Goal: Information Seeking & Learning: Learn about a topic

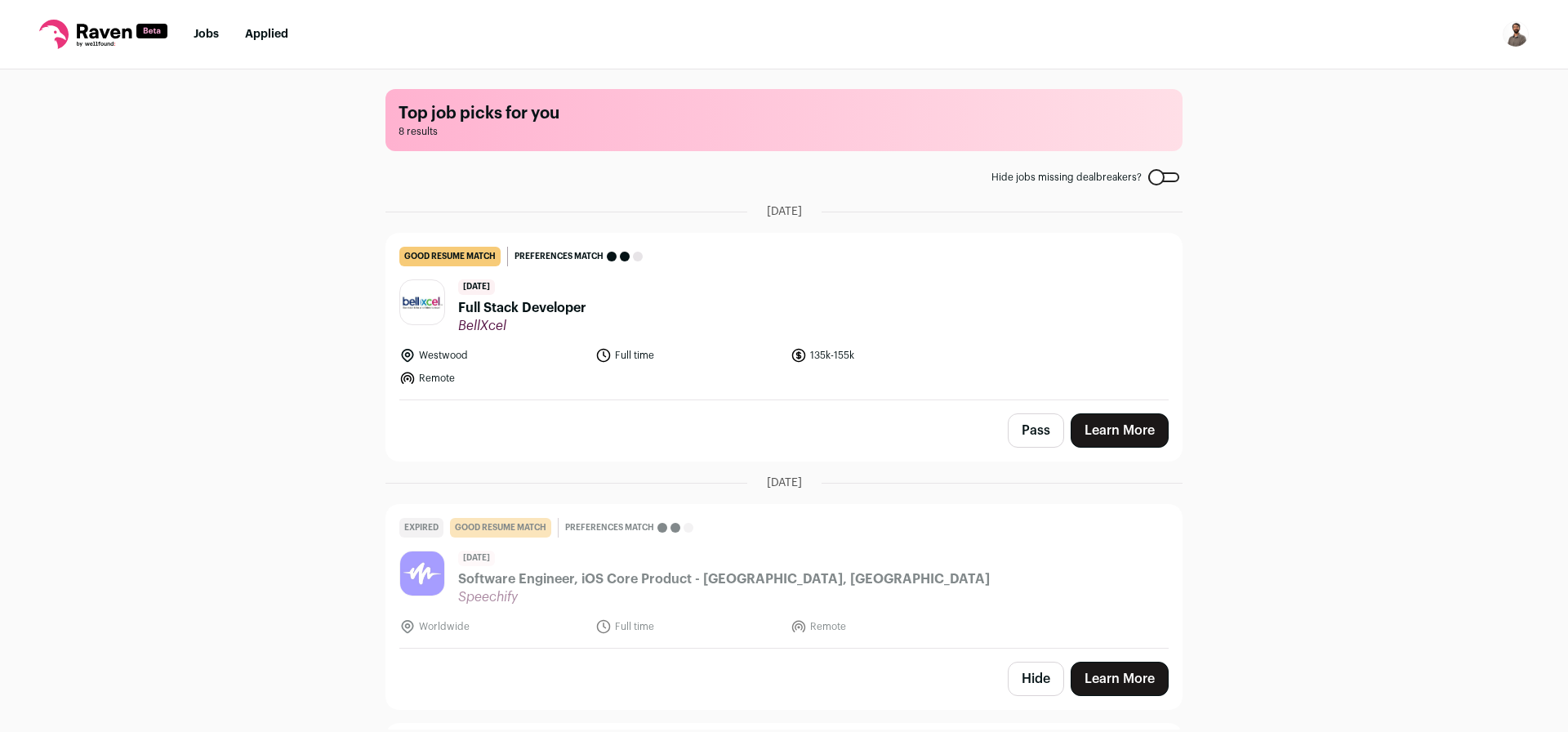
click at [542, 308] on span "Full Stack Developer" at bounding box center [522, 307] width 128 height 19
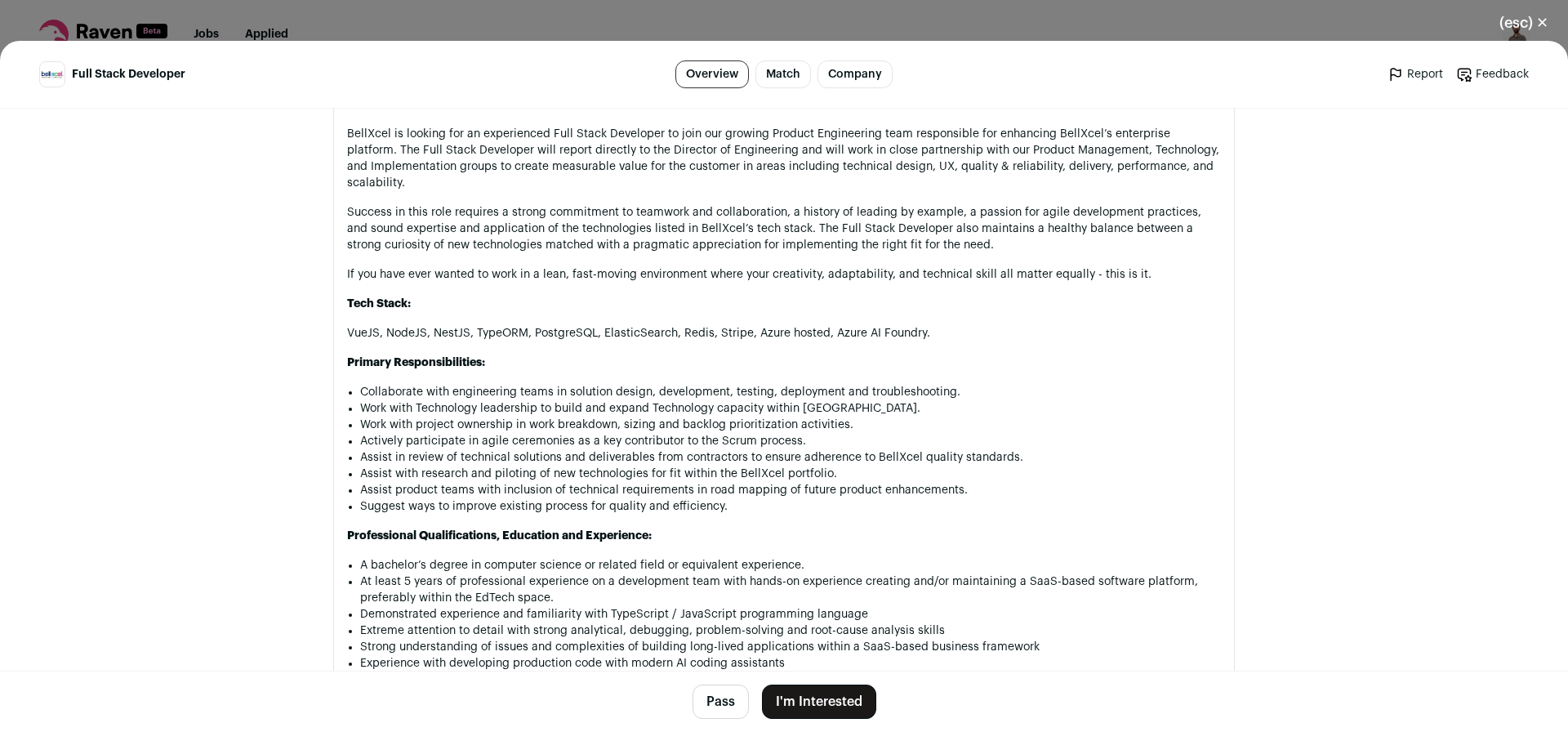
scroll to position [980, 0]
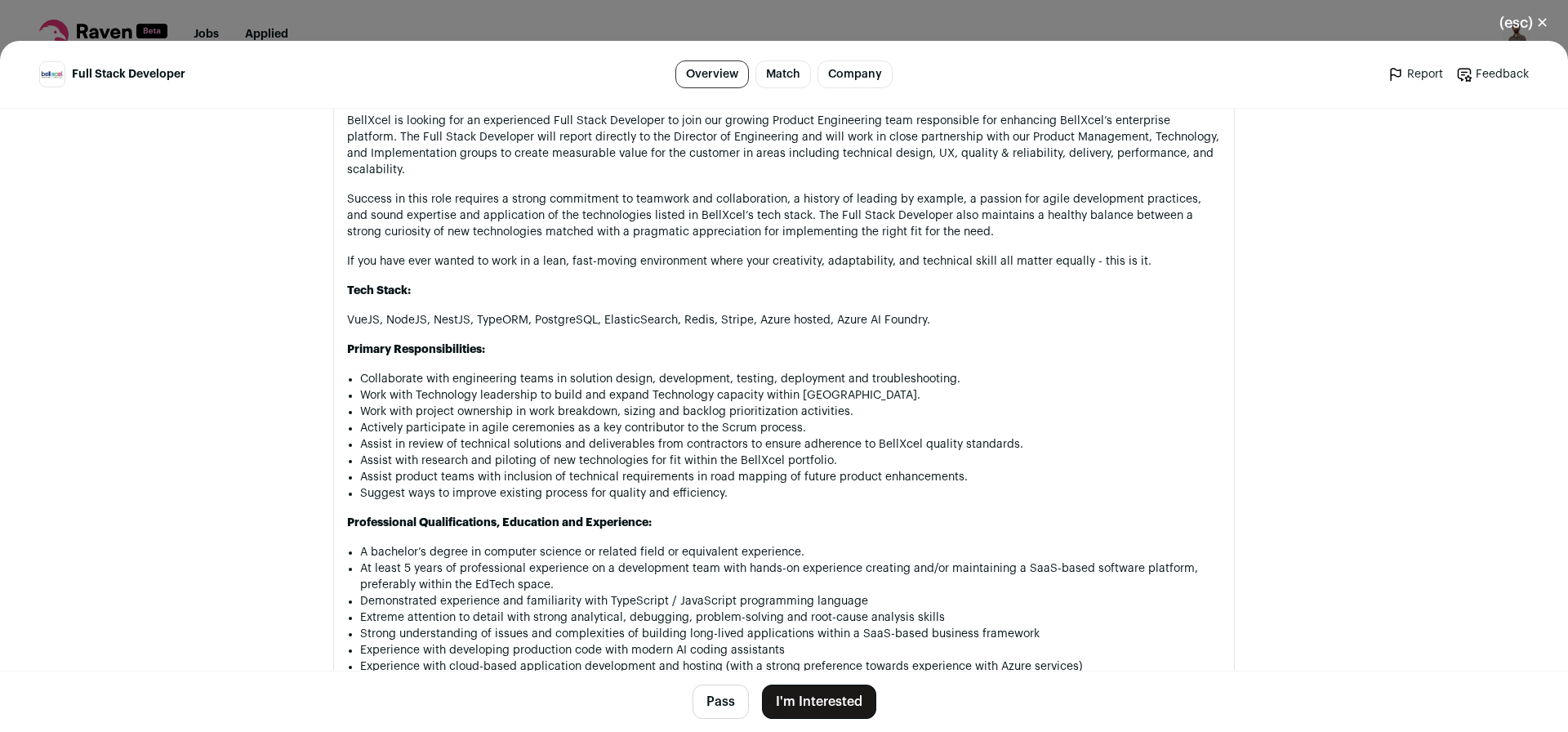
click at [708, 699] on button "Pass" at bounding box center [720, 701] width 56 height 34
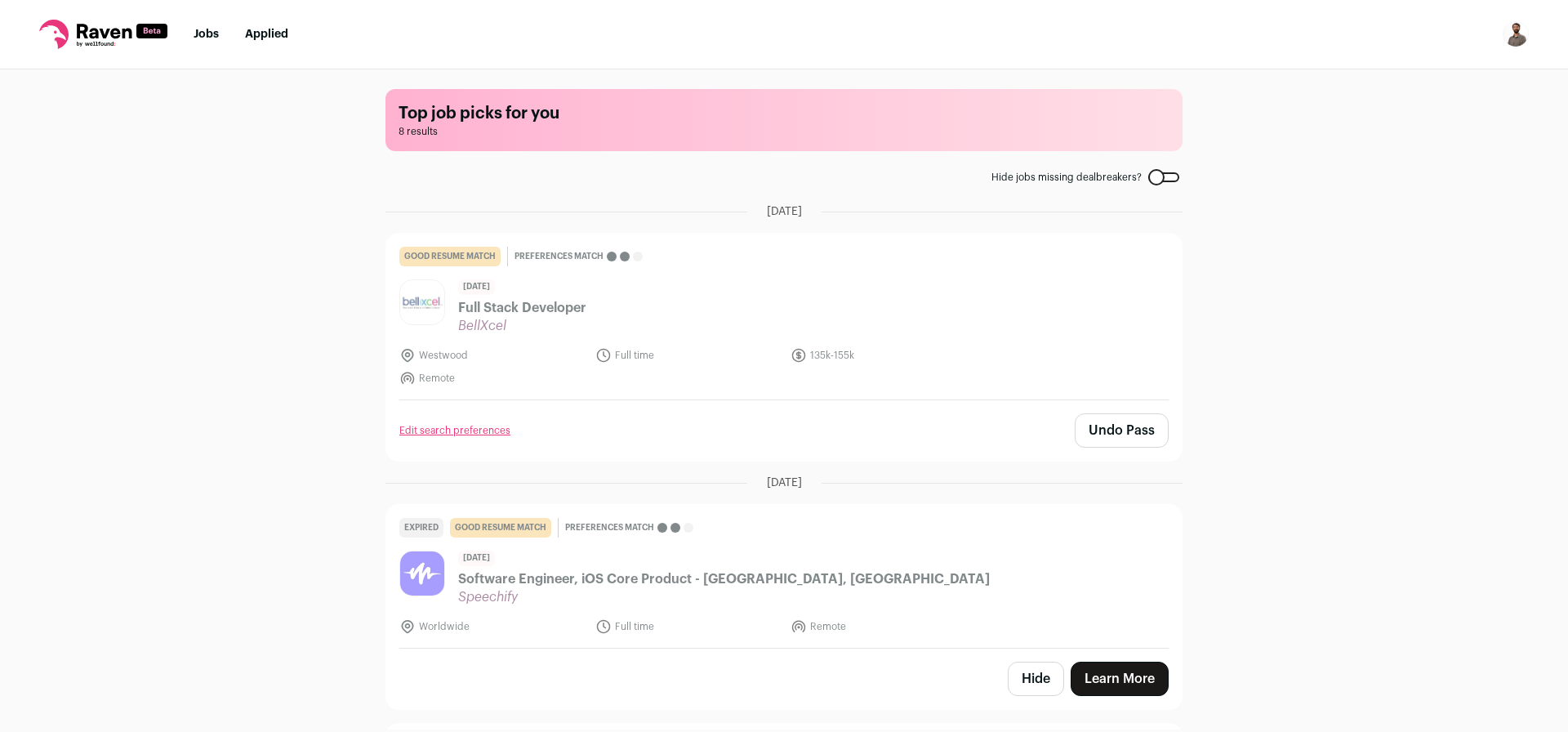
click at [1161, 183] on div at bounding box center [1164, 177] width 31 height 10
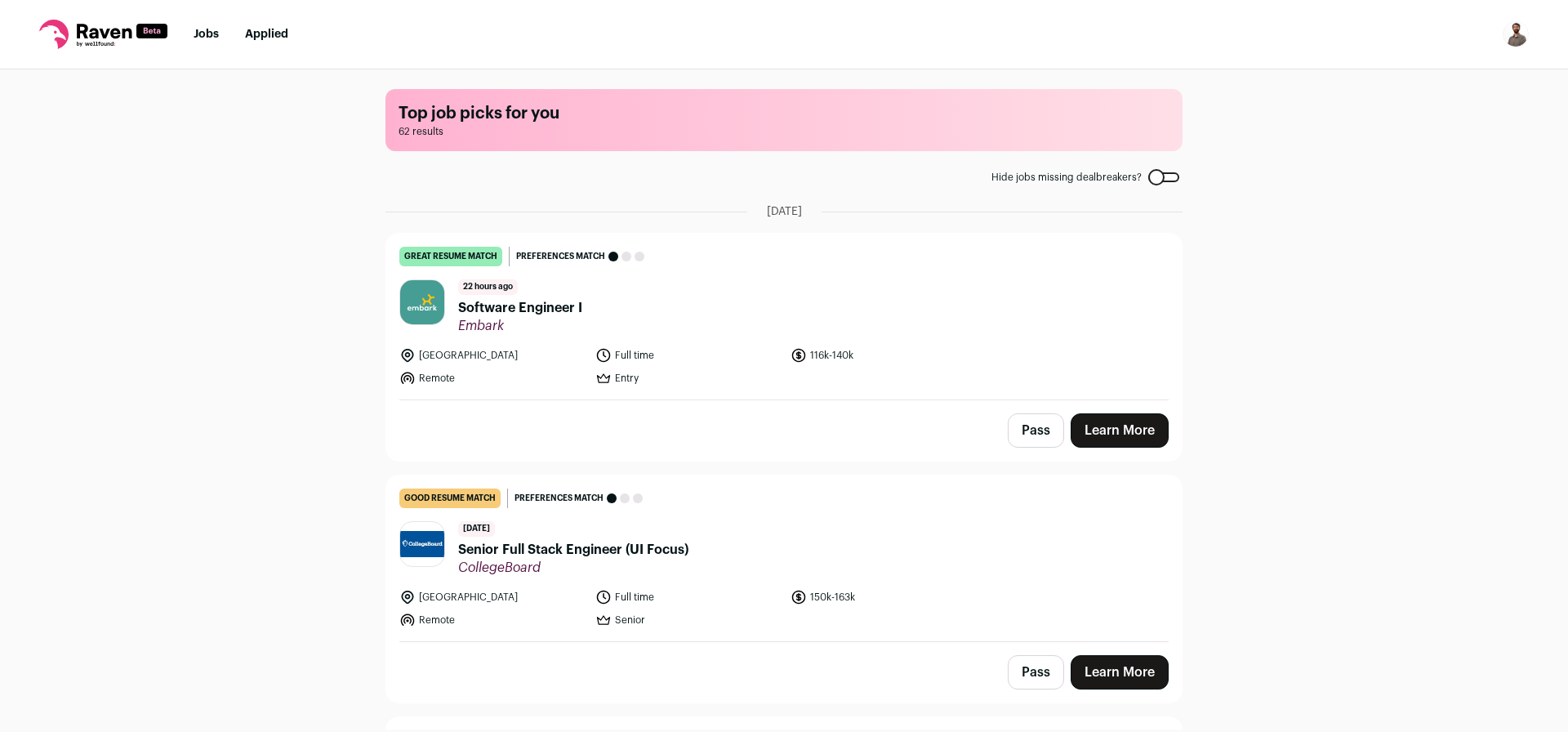
click at [526, 304] on span "Software Engineer I" at bounding box center [520, 307] width 124 height 19
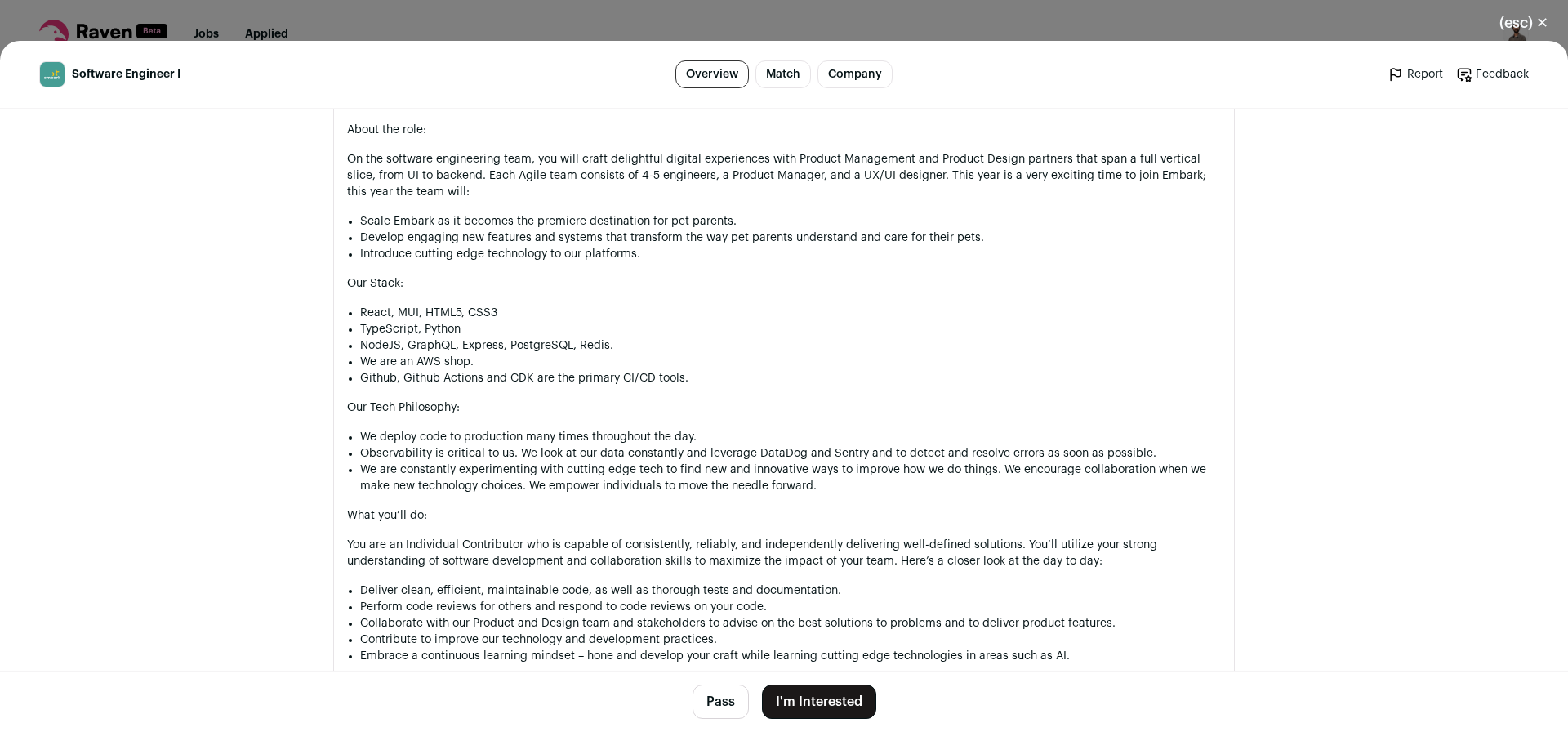
scroll to position [785, 0]
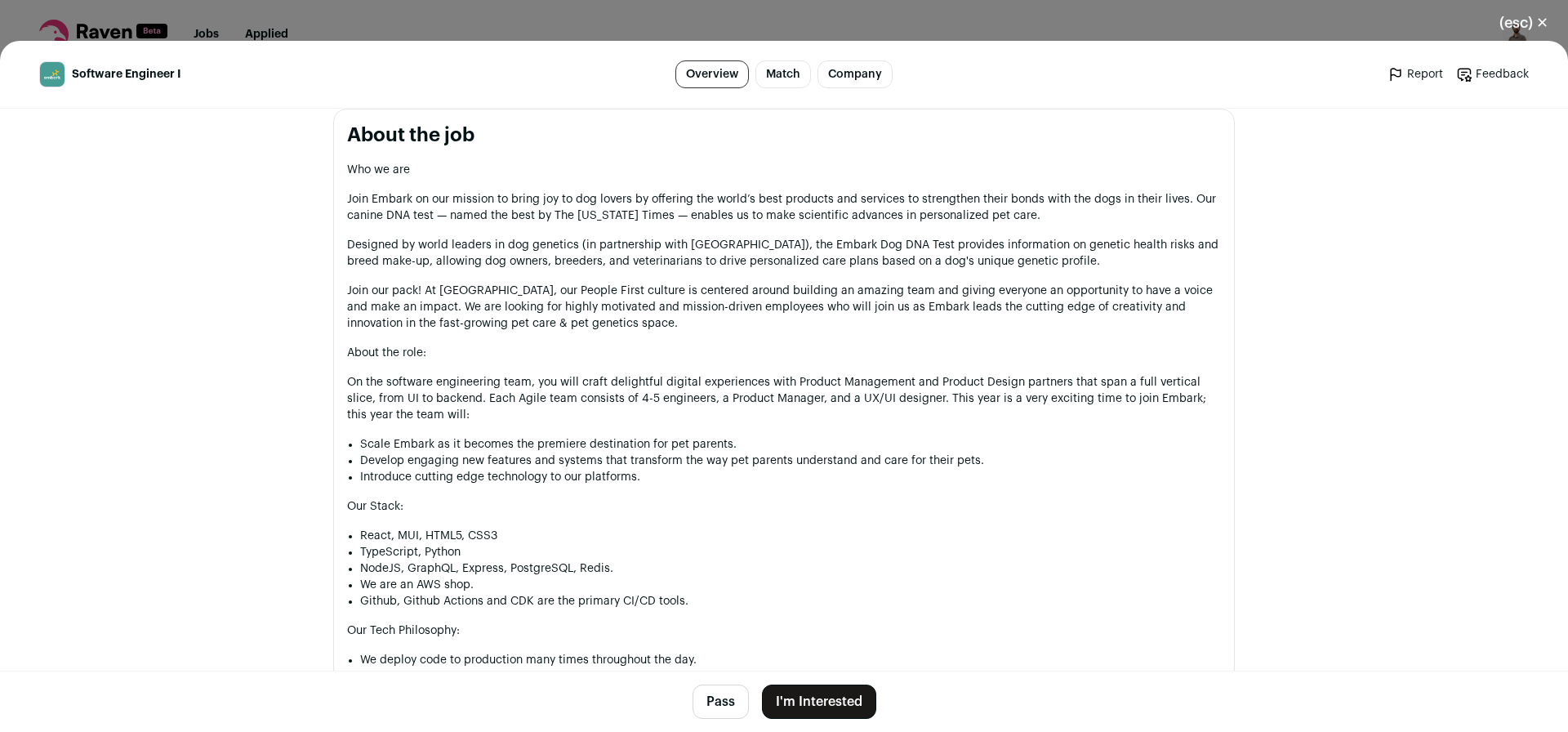
click at [1535, 20] on button "(esc) ✕" at bounding box center [1524, 22] width 88 height 36
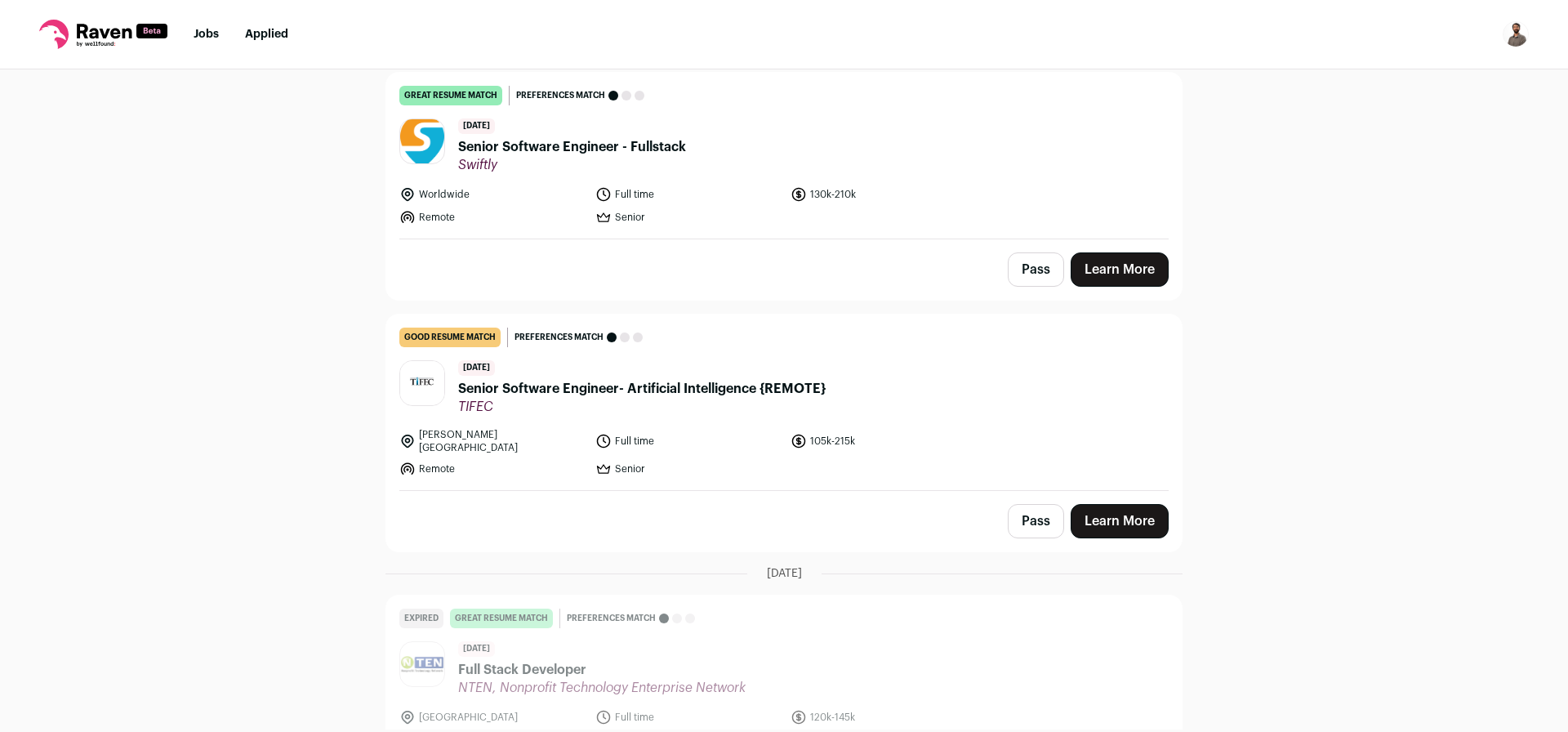
scroll to position [882, 0]
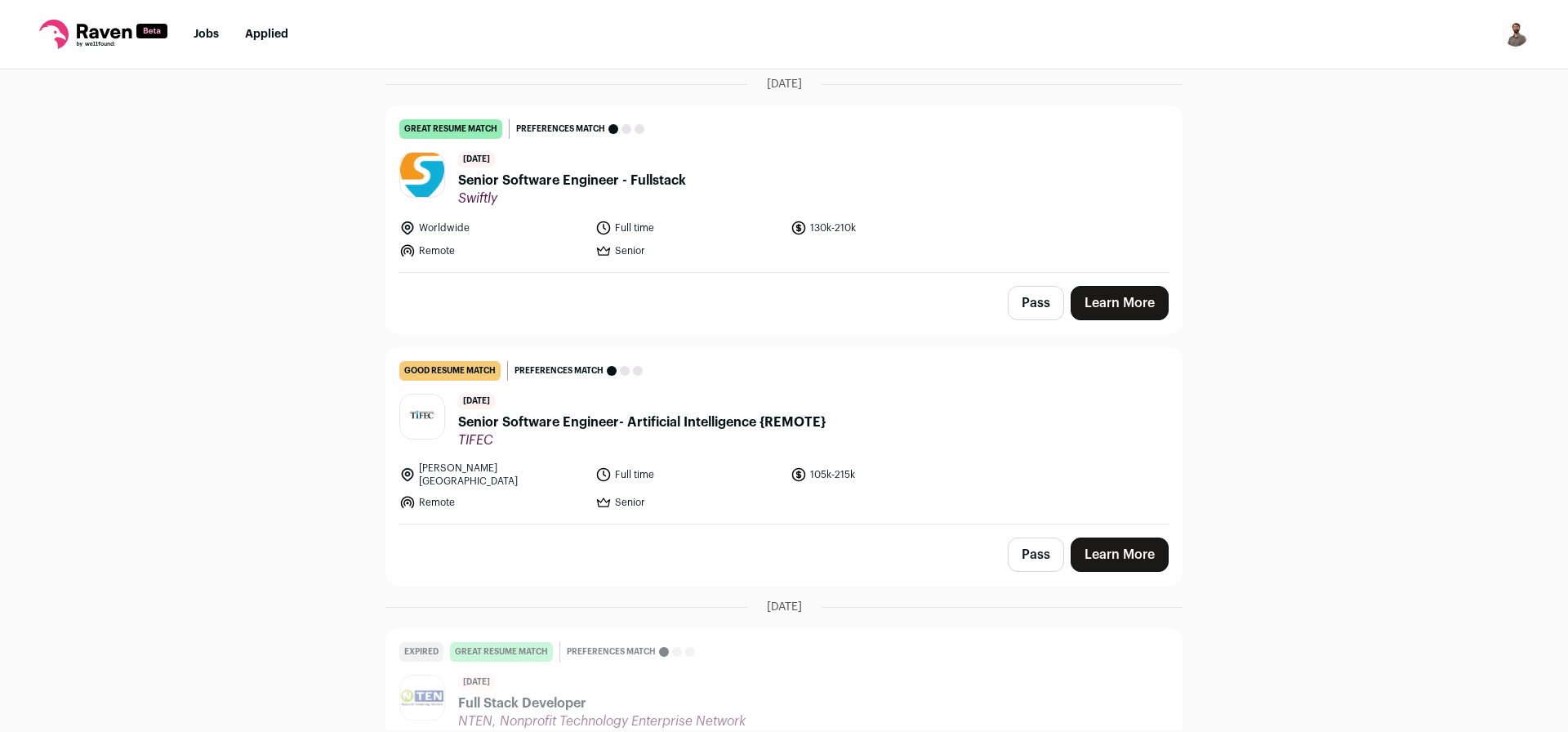
click at [604, 171] on span "Senior Software Engineer - Fullstack" at bounding box center [572, 180] width 228 height 19
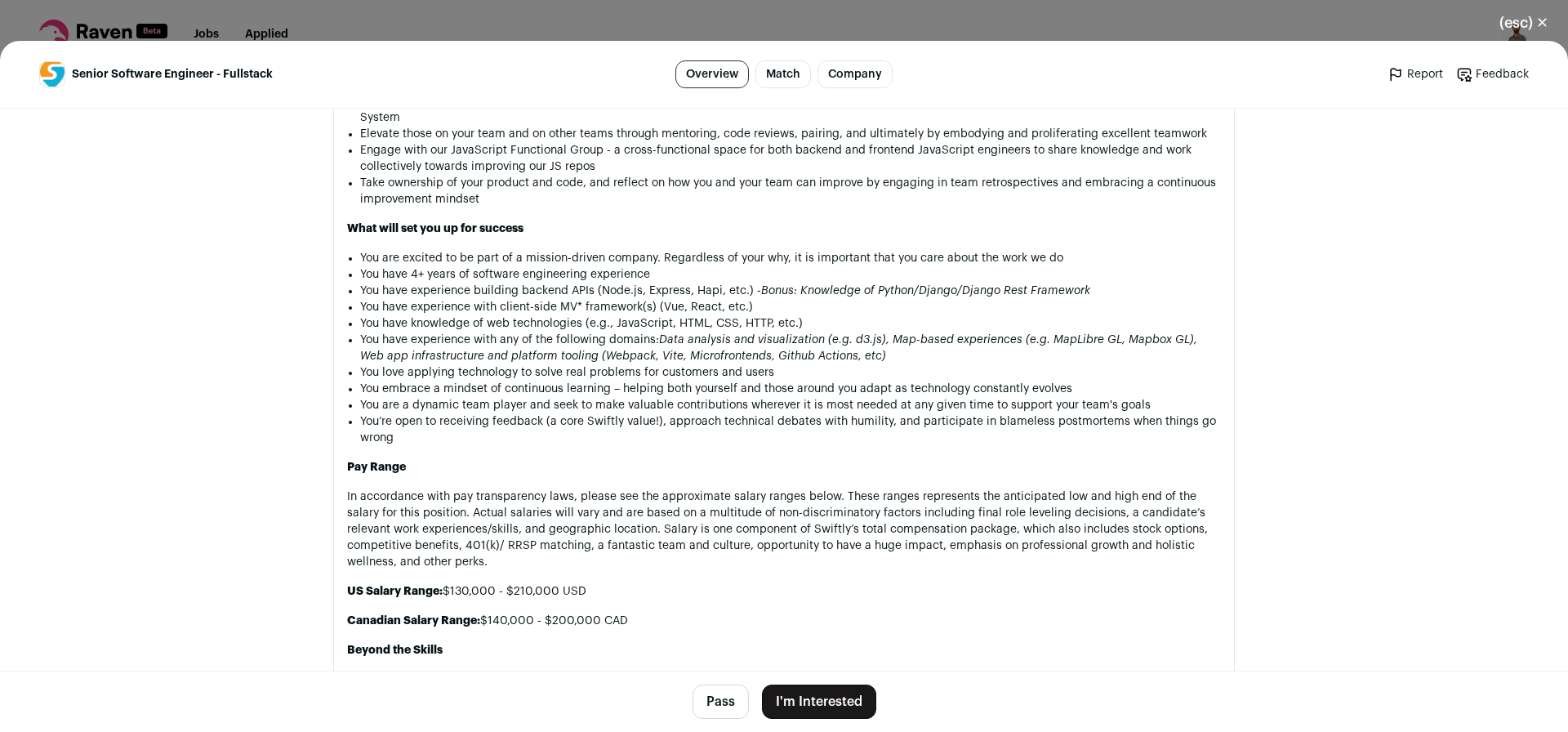
scroll to position [1503, 0]
click at [1533, 20] on button "(esc) ✕" at bounding box center [1524, 22] width 88 height 36
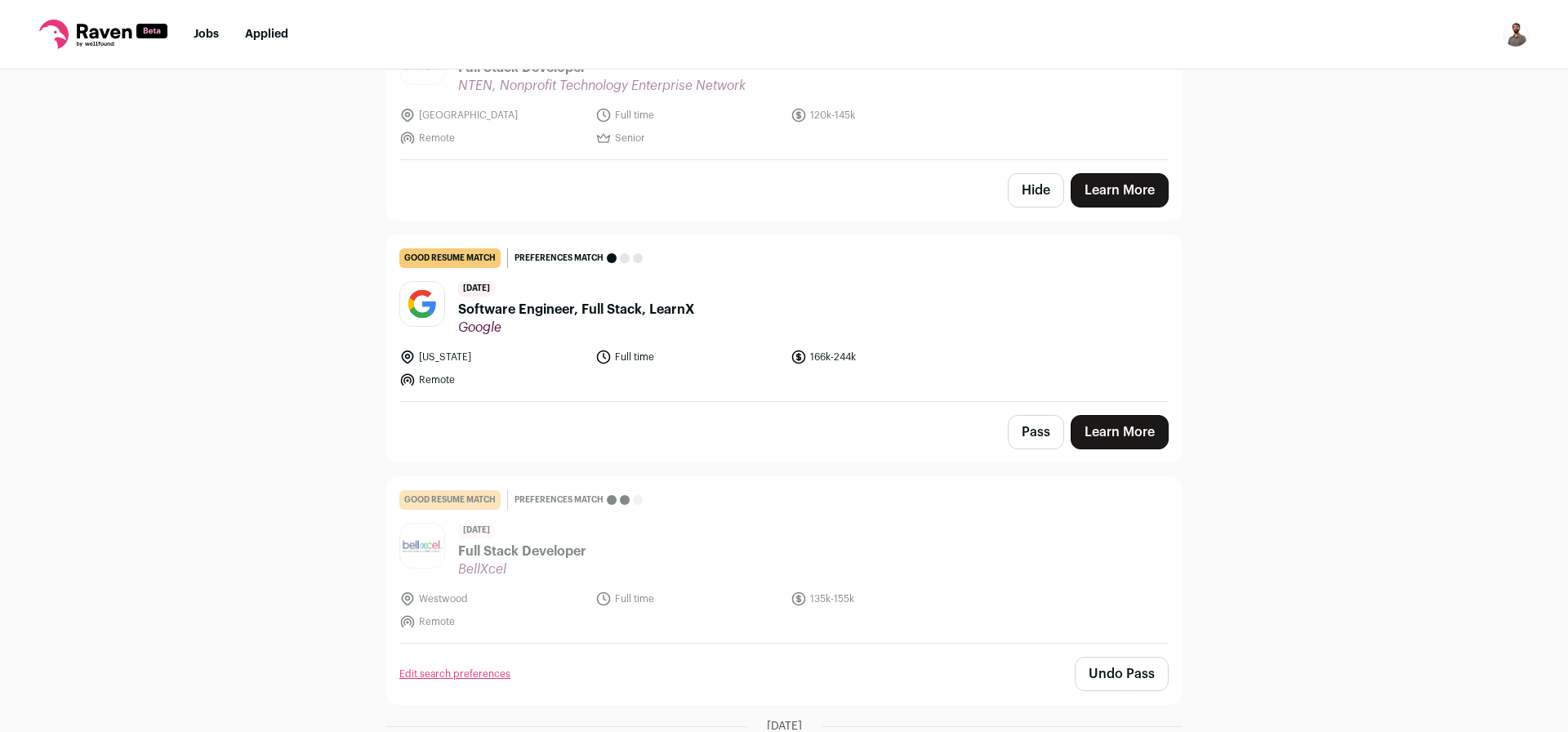
scroll to position [1568, 0]
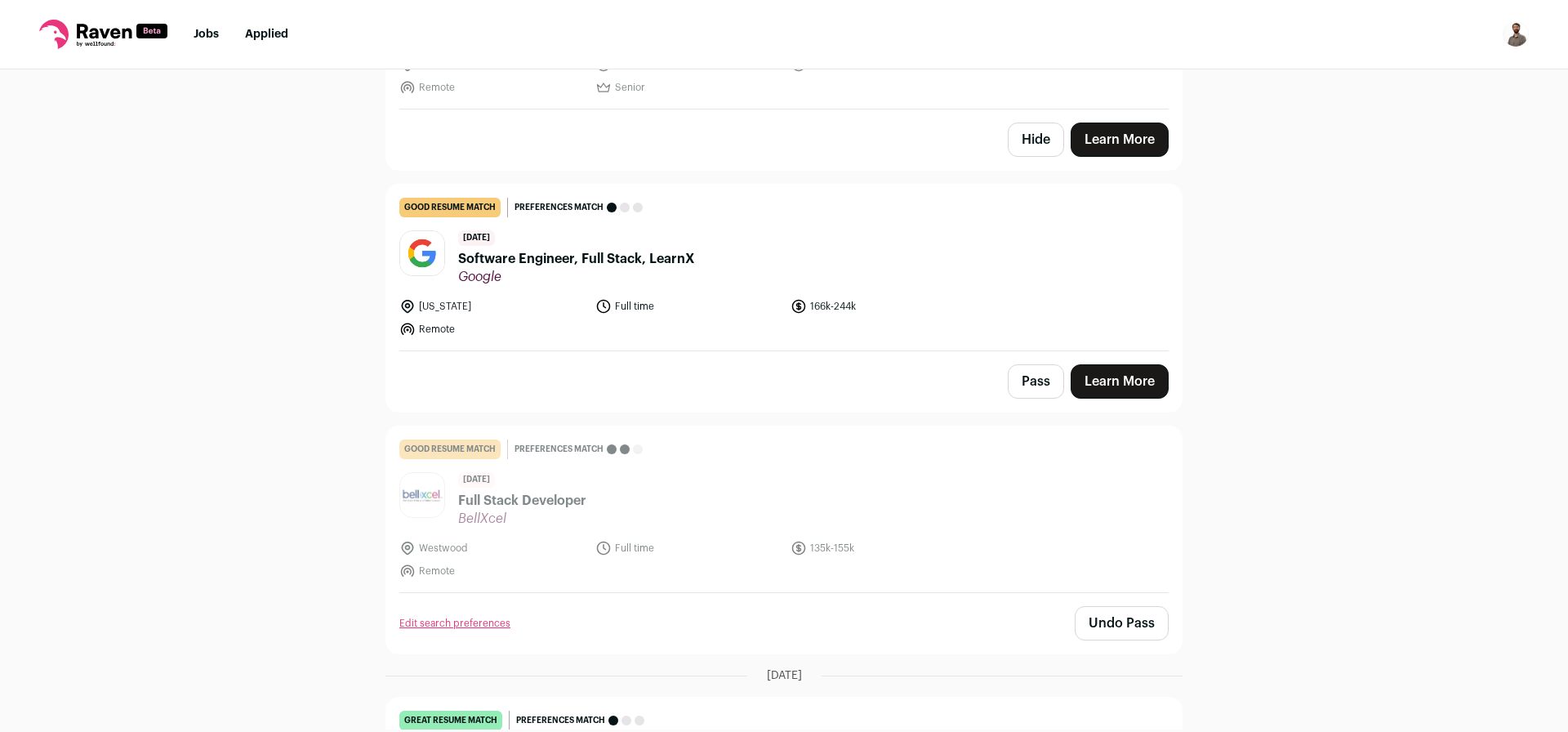
click at [554, 249] on span "Software Engineer, Full Stack, LearnX" at bounding box center [576, 258] width 237 height 19
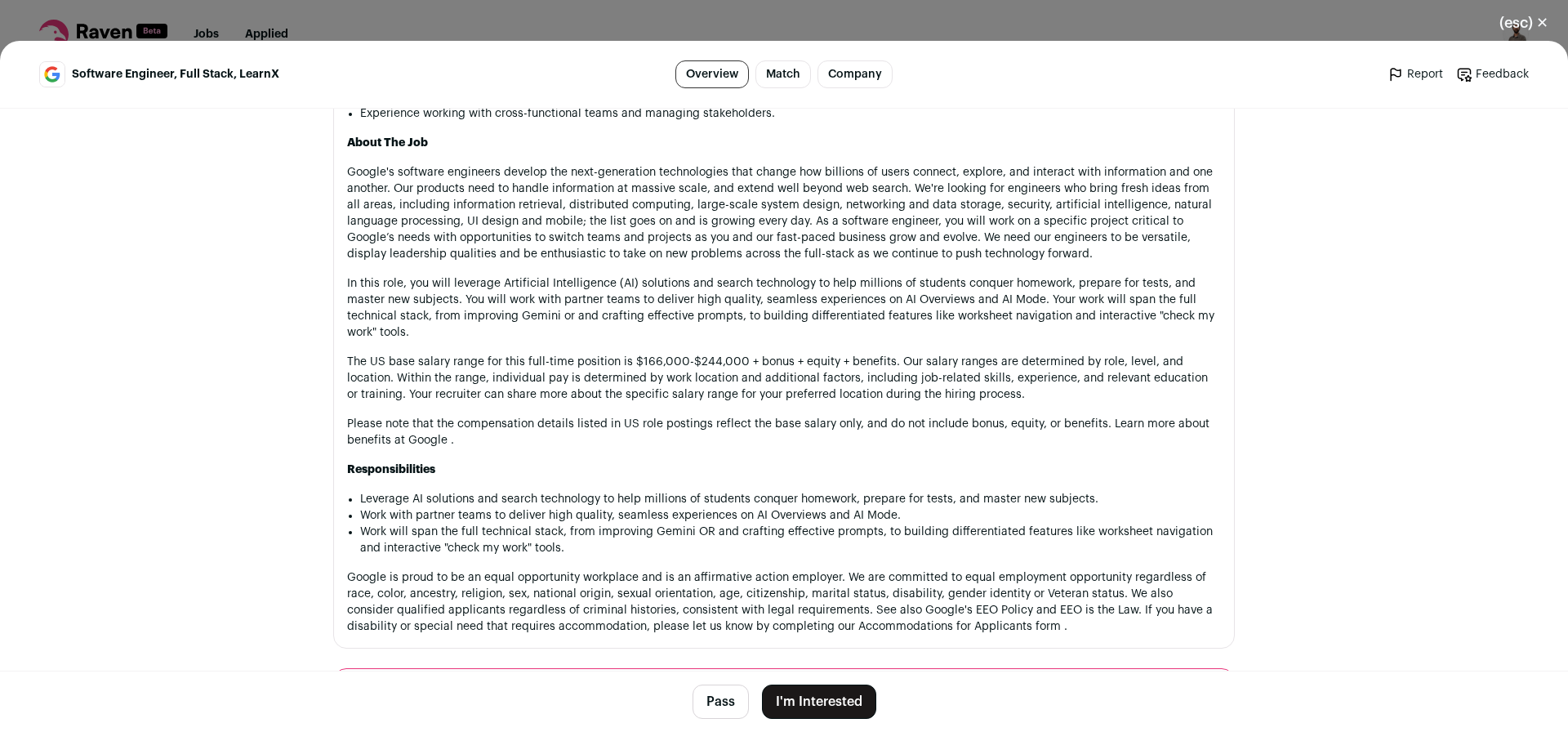
scroll to position [1078, 0]
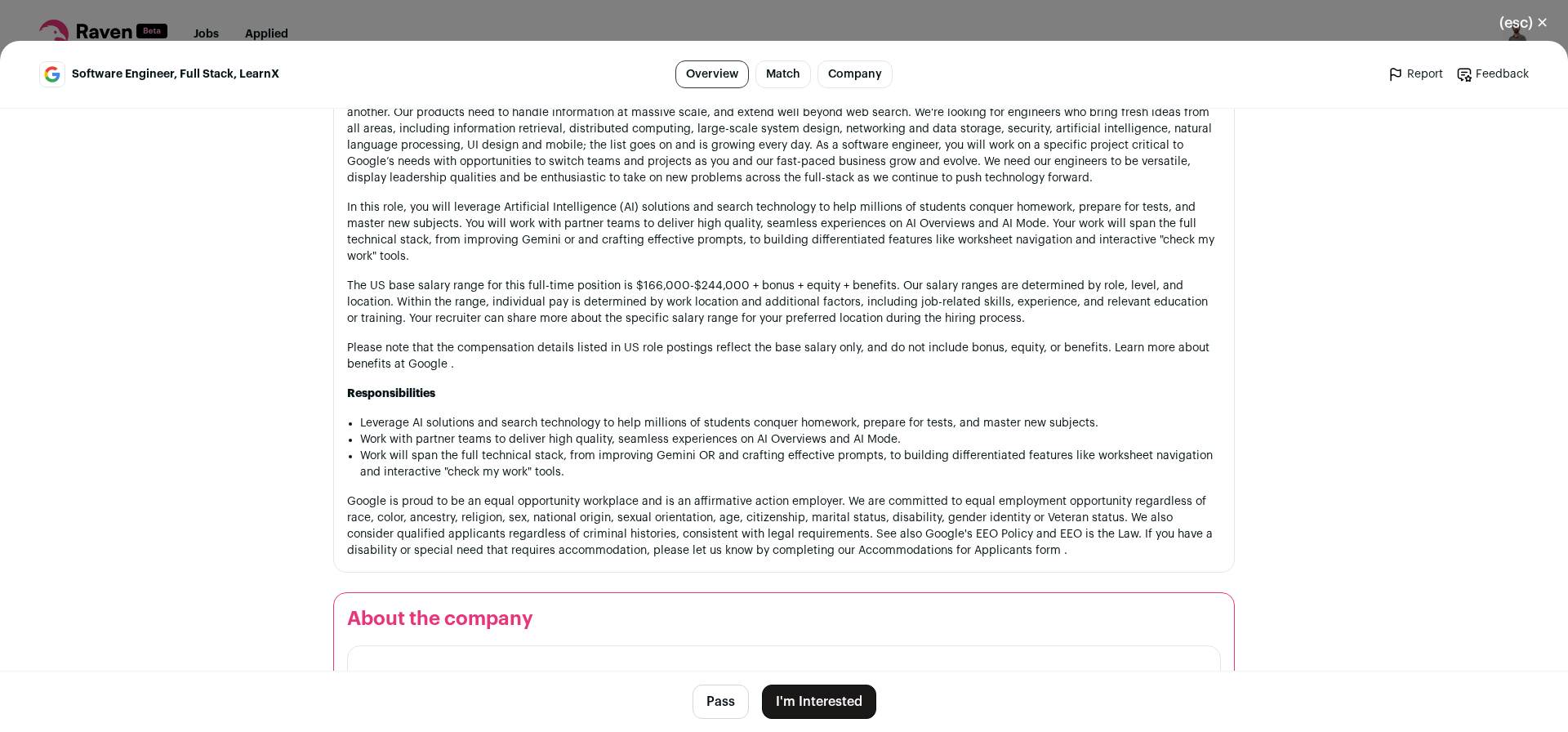
click at [1515, 19] on button "(esc) ✕" at bounding box center [1524, 22] width 88 height 36
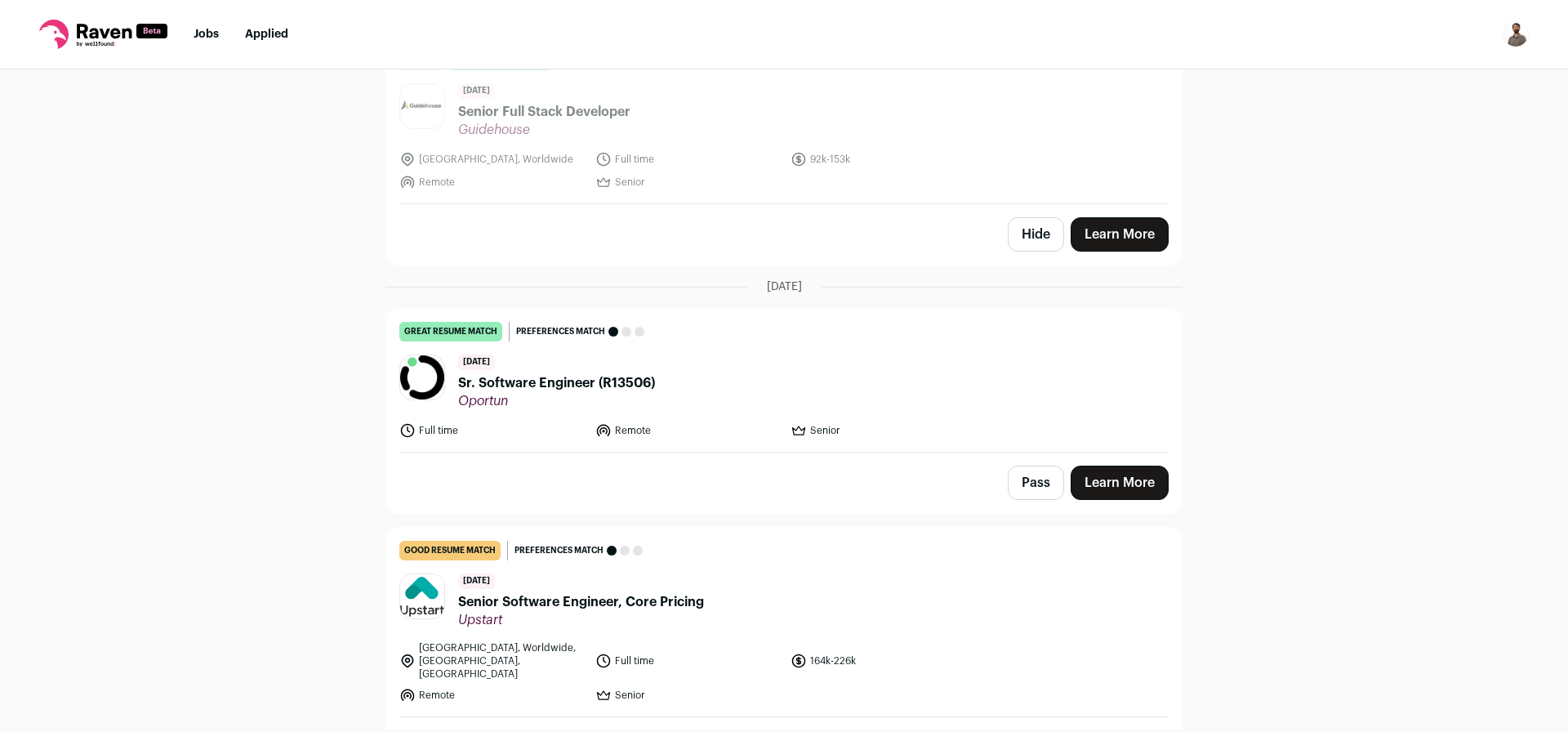
scroll to position [3039, 0]
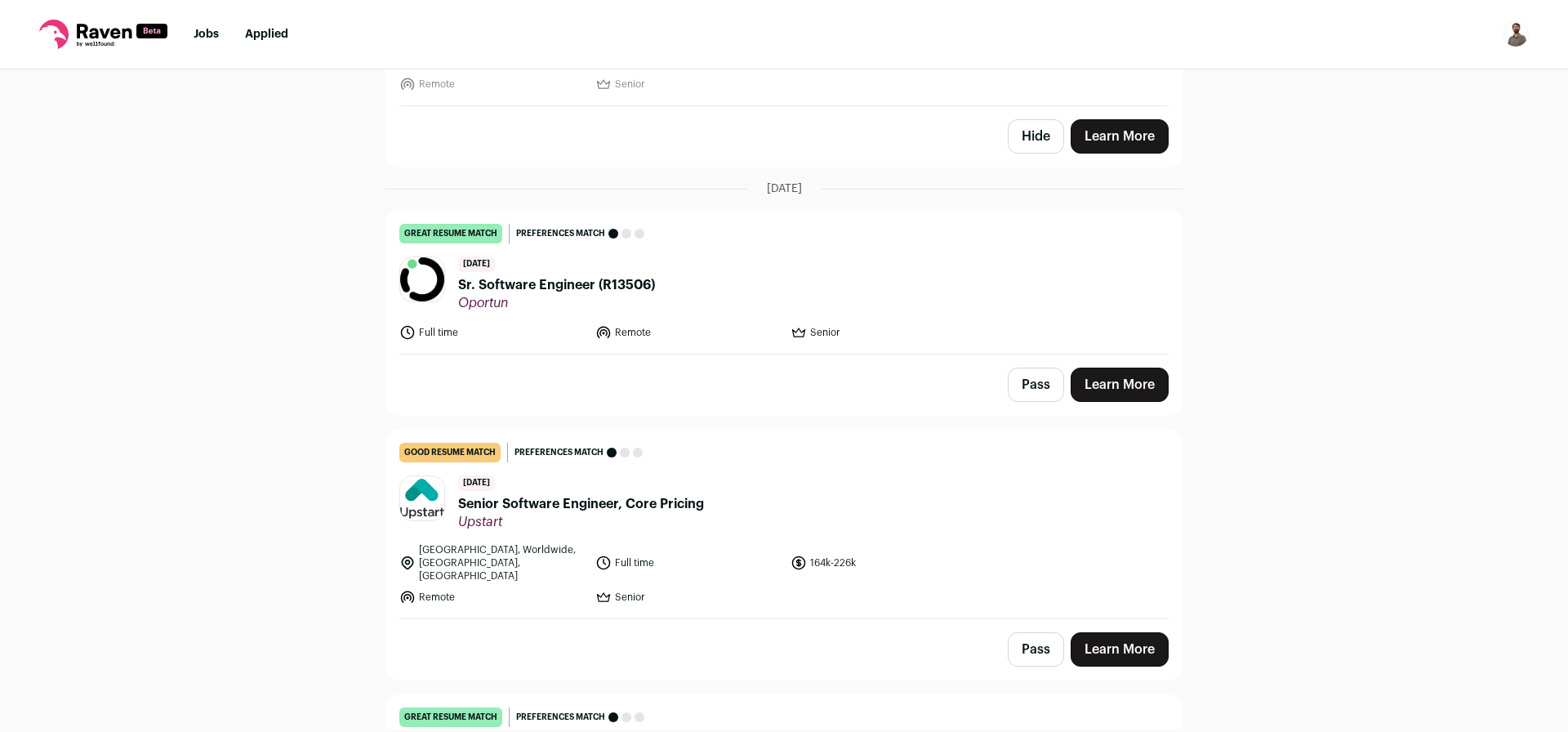
click at [591, 276] on span "Sr. Software Engineer (R13506)" at bounding box center [557, 285] width 197 height 19
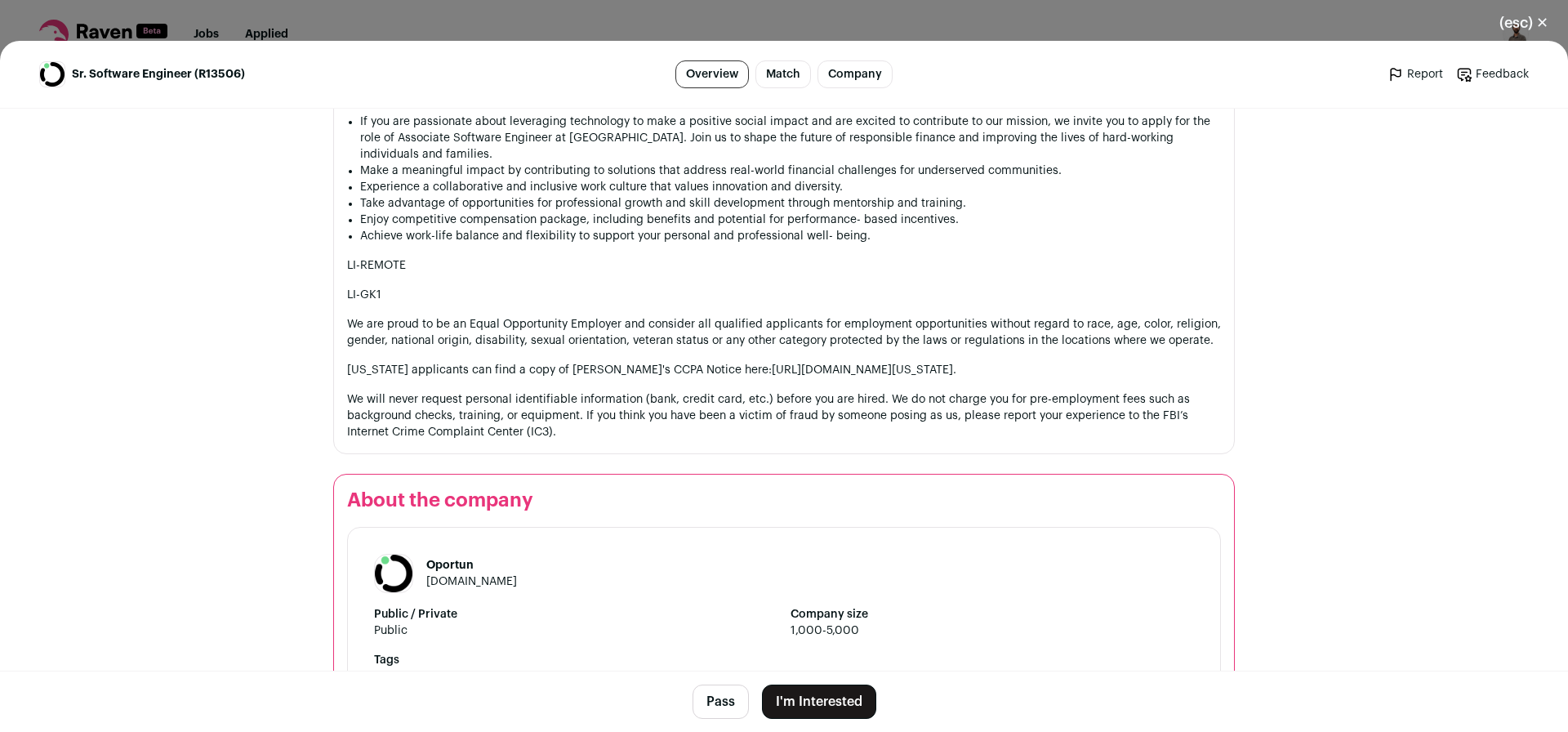
scroll to position [2059, 0]
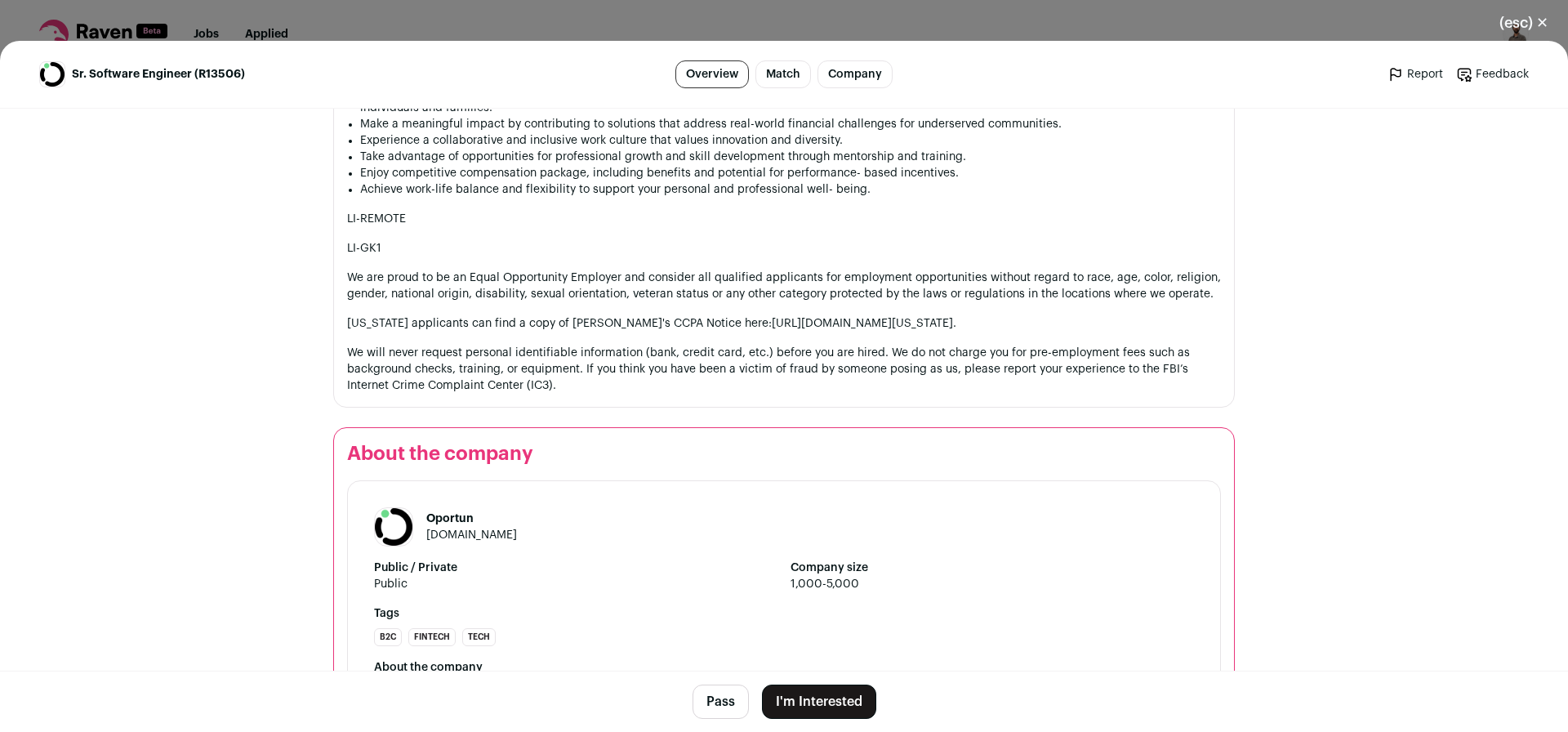
click at [1541, 18] on button "(esc) ✕" at bounding box center [1524, 22] width 88 height 36
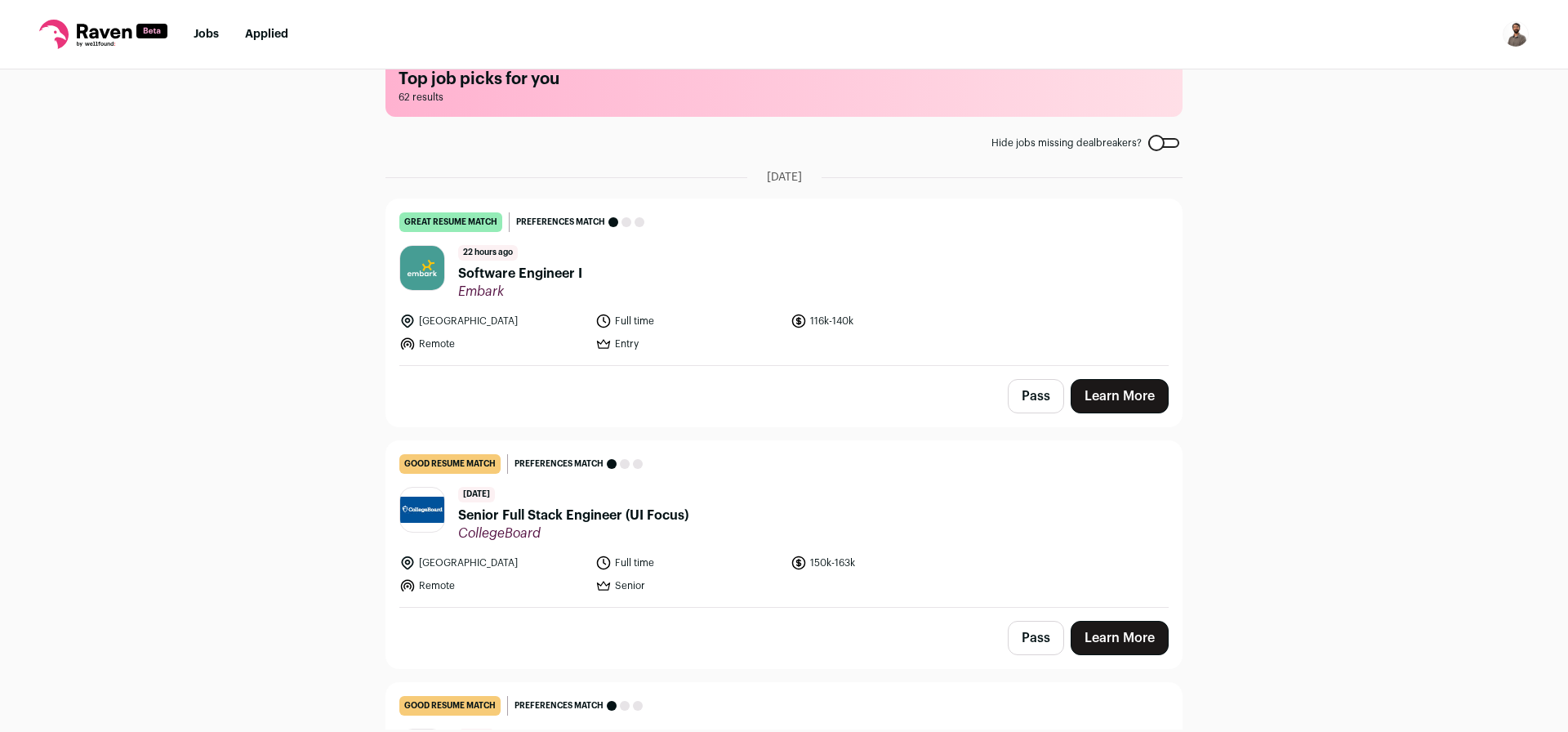
scroll to position [0, 0]
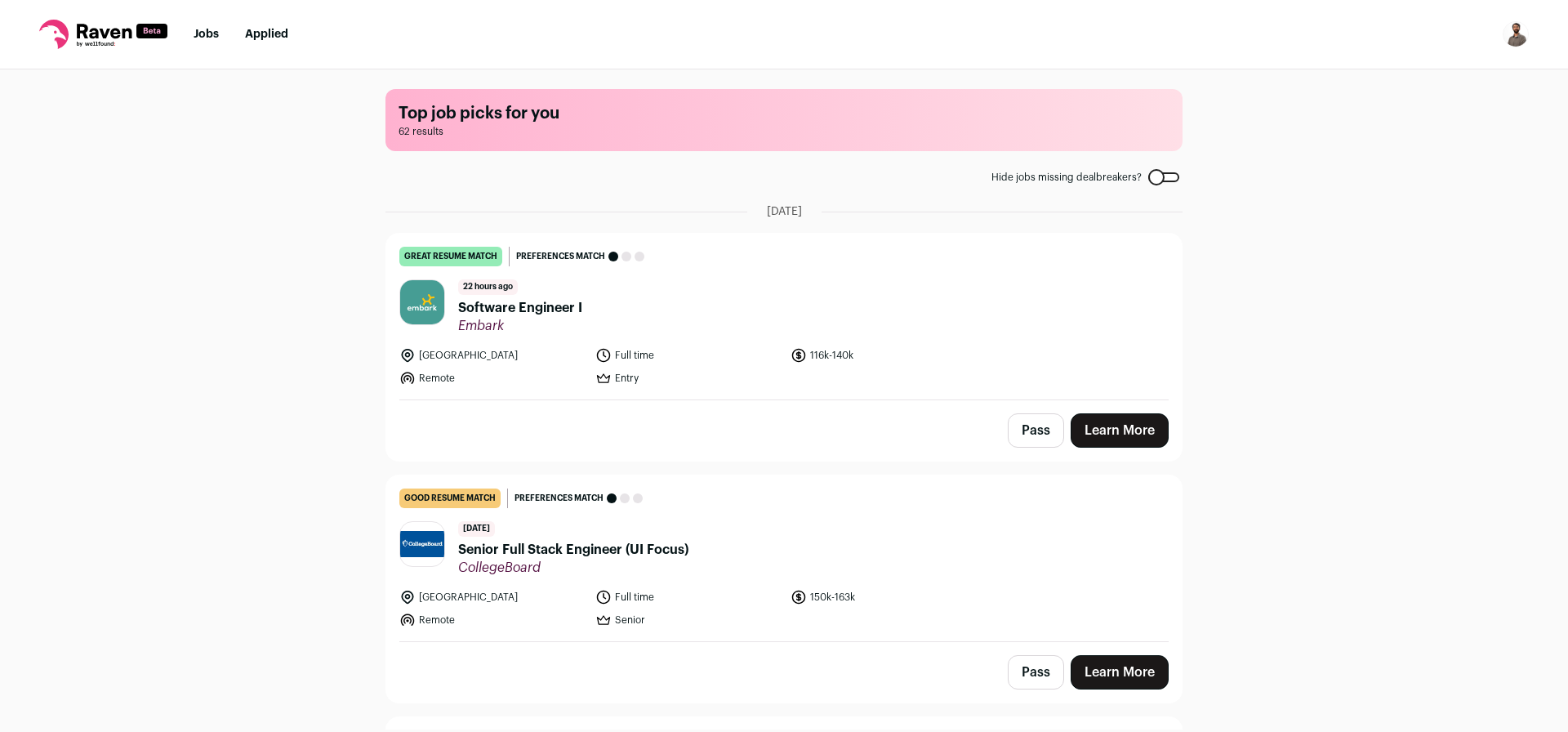
click at [1168, 183] on main "Top job picks for you 62 results Hide jobs missing dealbreakers? [DATE] great r…" at bounding box center [784, 399] width 836 height 660
click at [1156, 176] on div at bounding box center [1164, 177] width 31 height 10
